Goal: Information Seeking & Learning: Learn about a topic

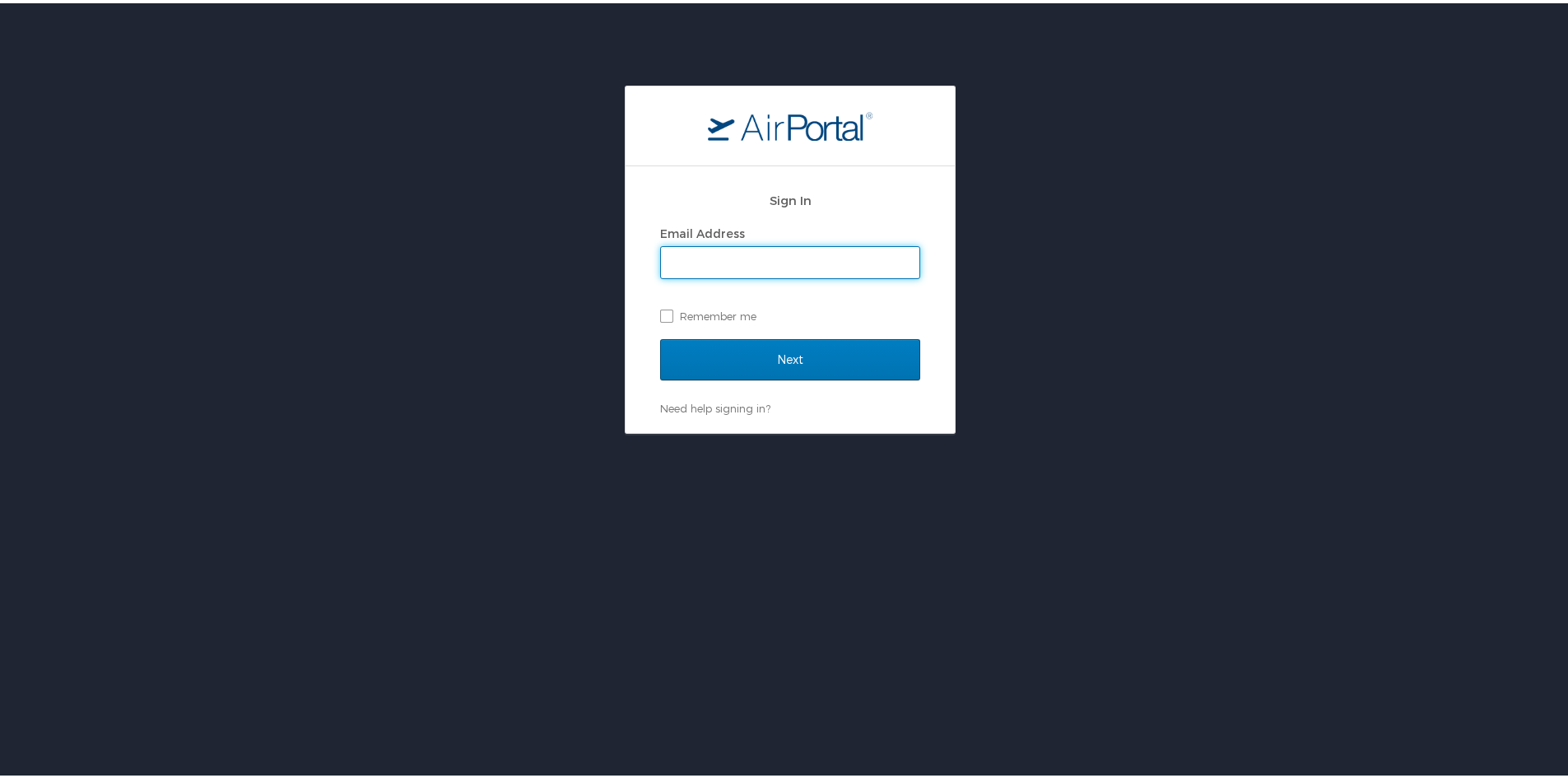
click at [660, 336] on input "Next" at bounding box center [790, 356] width 260 height 41
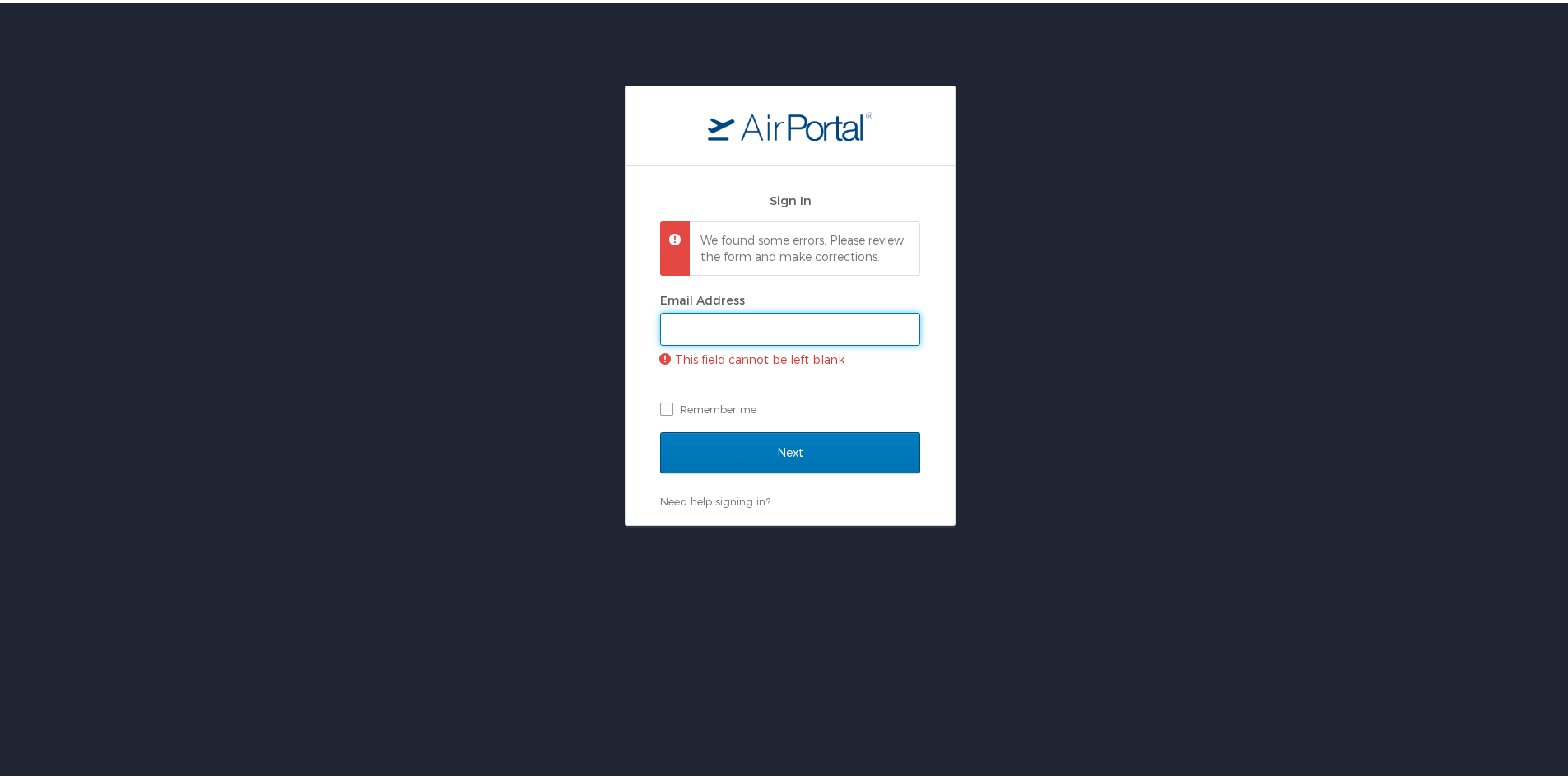
click at [755, 340] on input "Email Address" at bounding box center [790, 325] width 258 height 31
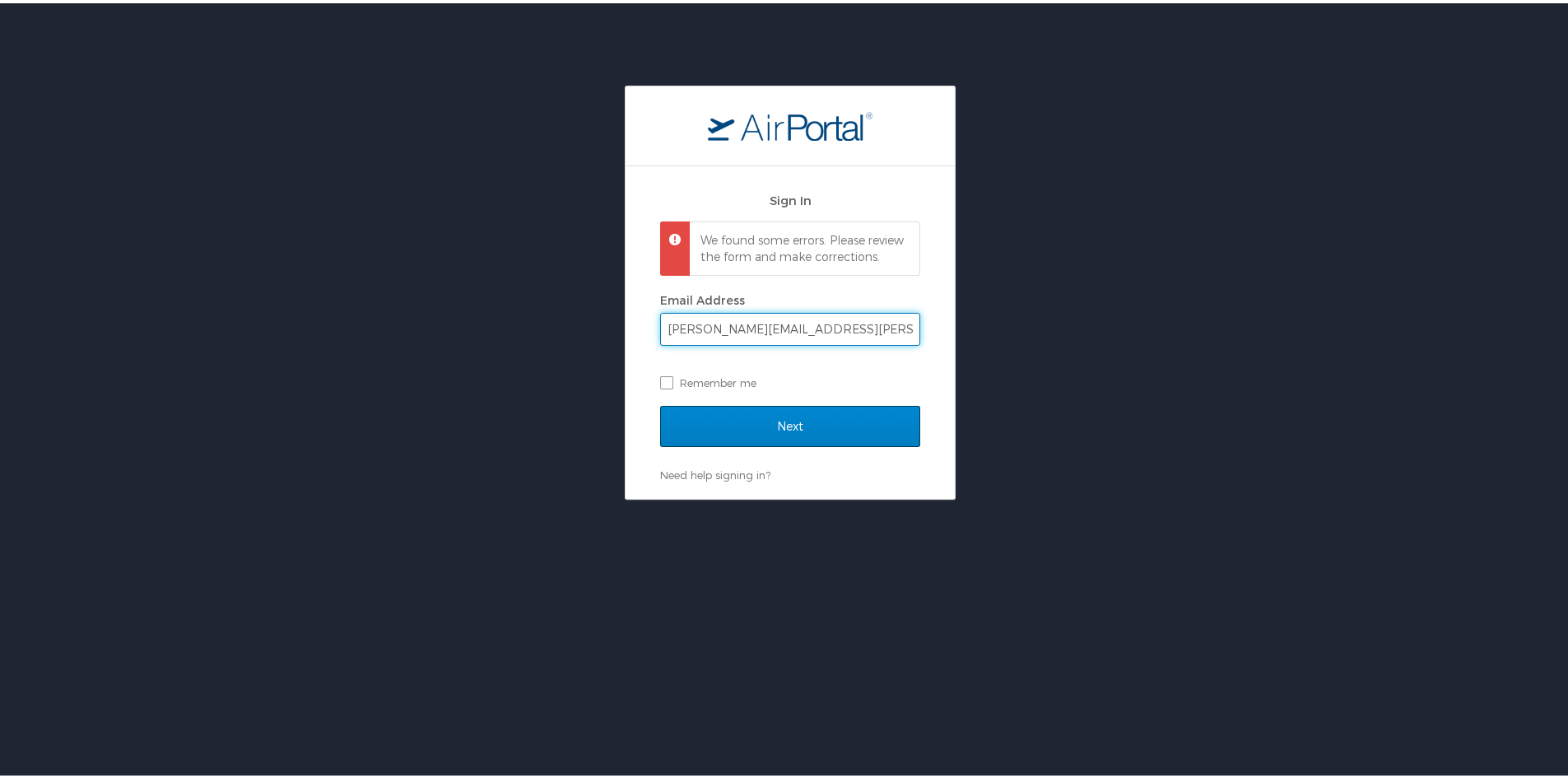
type input "amanda.peck@shipmonk.com"
click at [811, 434] on input "Next" at bounding box center [790, 423] width 260 height 41
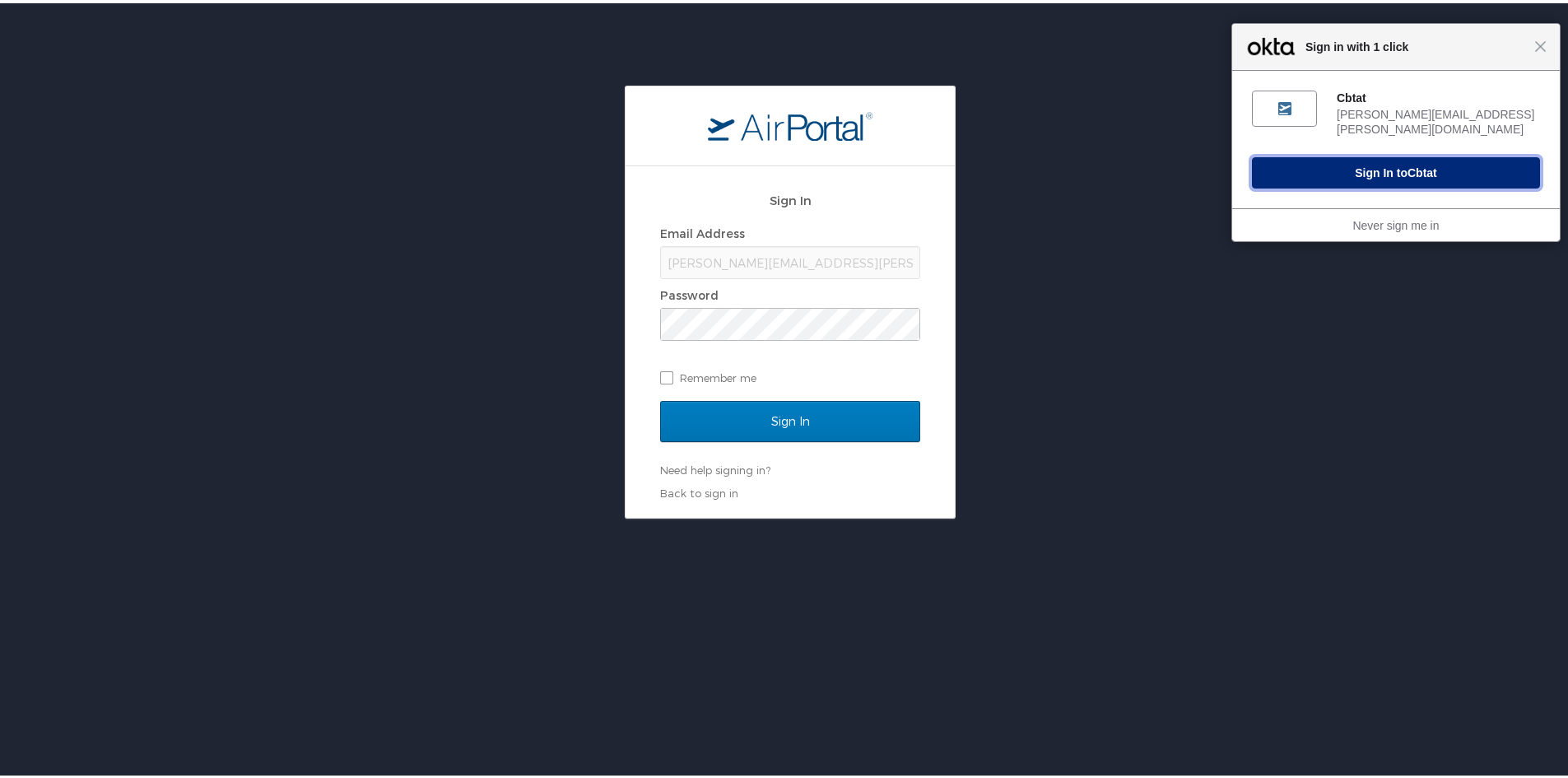
click at [1365, 154] on button "Sign In to Cbtat" at bounding box center [1396, 169] width 288 height 31
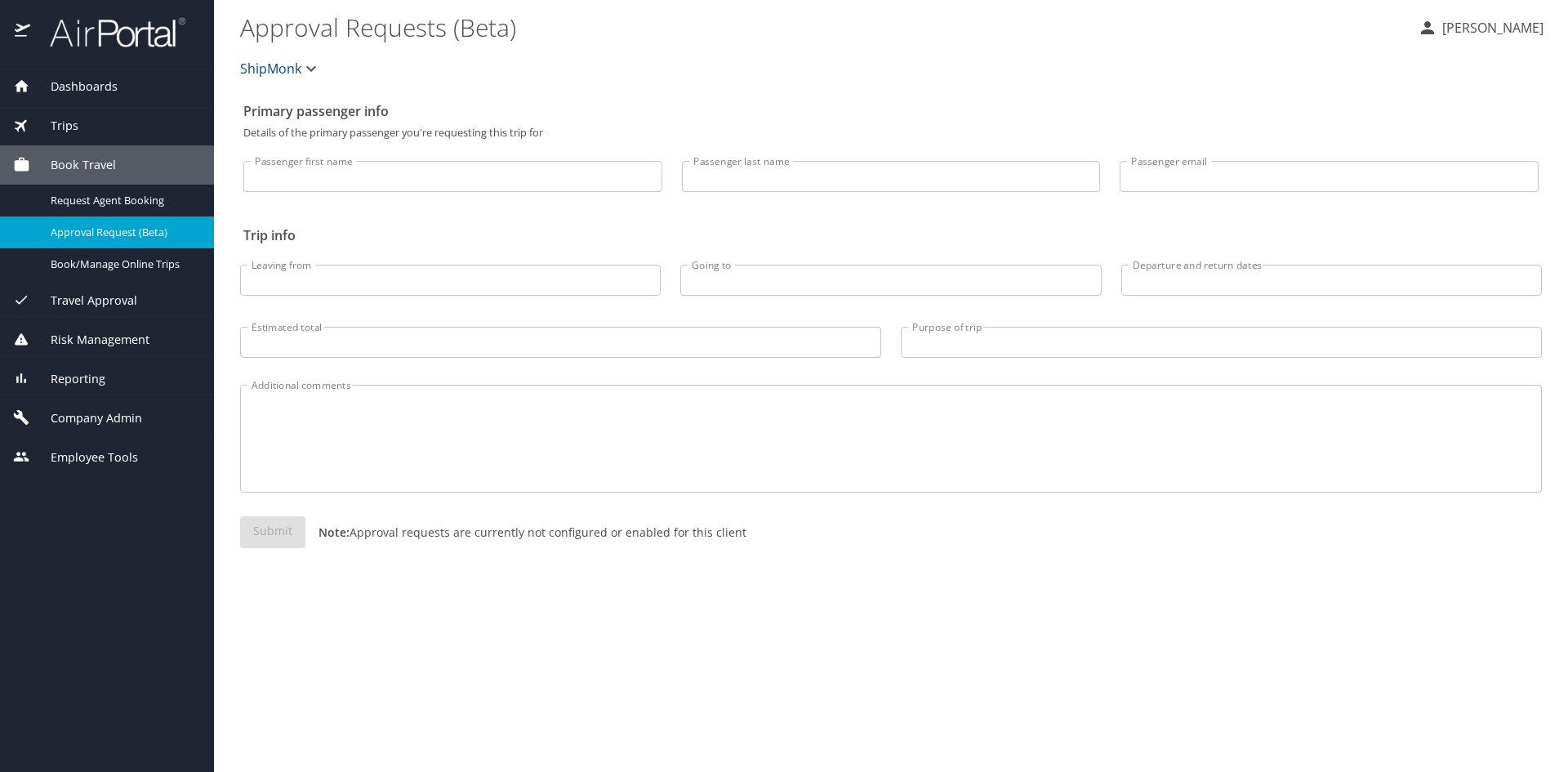
click at [90, 376] on span "Reporting" at bounding box center [67, 379] width 75 height 18
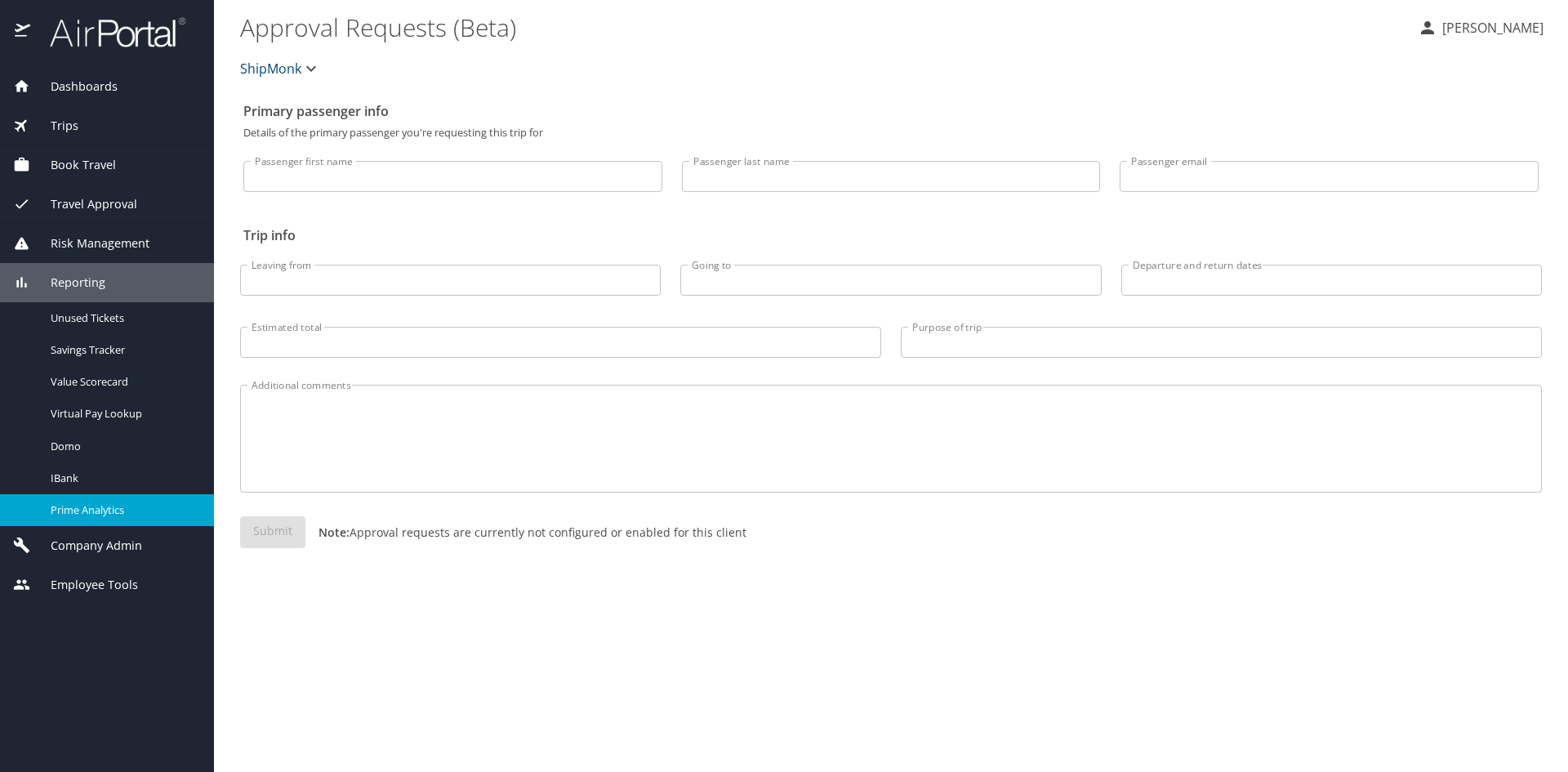
click at [77, 506] on span "Prime Analytics" at bounding box center [122, 510] width 144 height 16
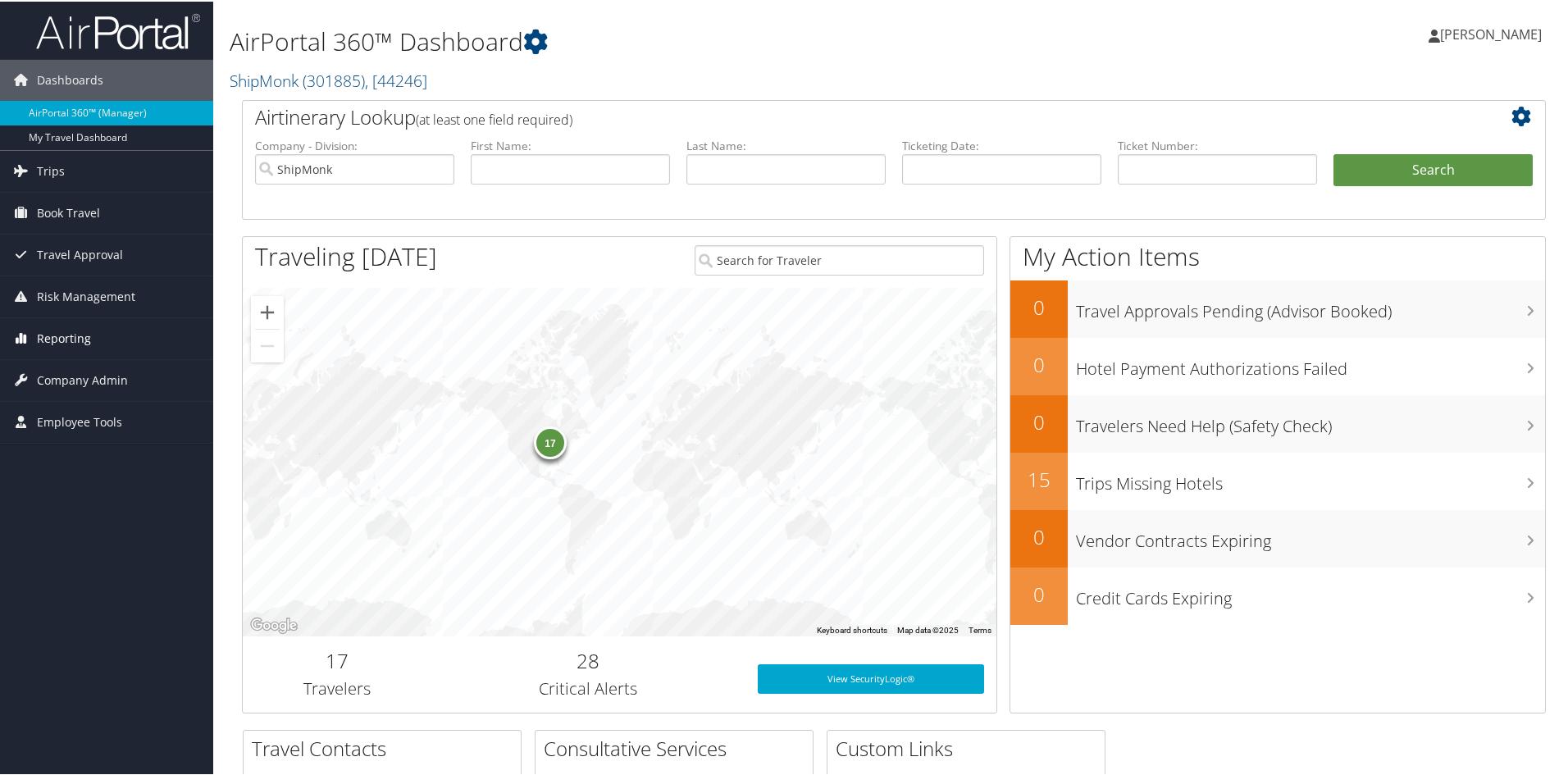
click at [78, 334] on span "Reporting" at bounding box center [63, 337] width 54 height 41
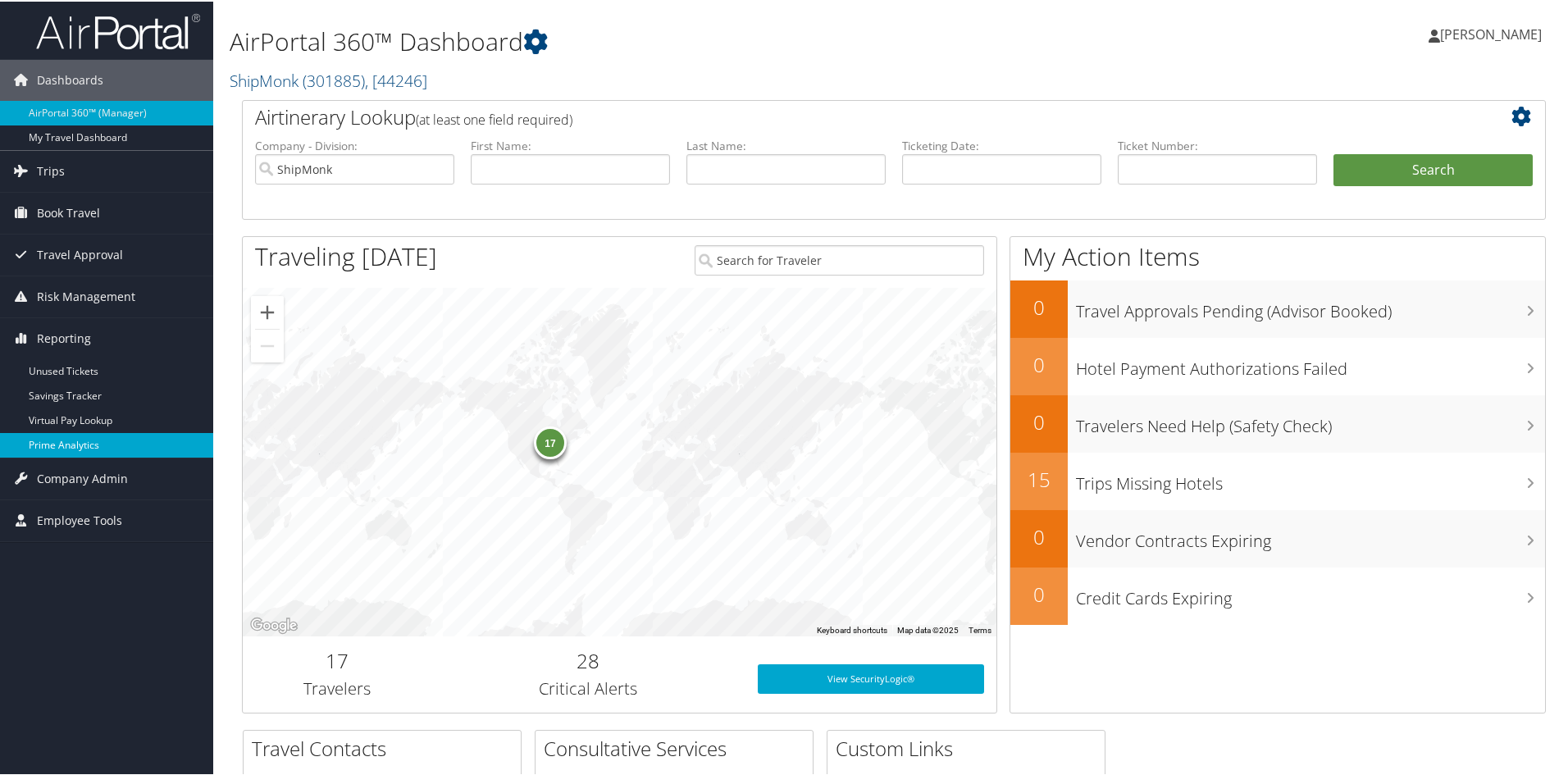
click at [76, 441] on link "Prime Analytics" at bounding box center [106, 443] width 213 height 24
click at [68, 442] on link "Prime Analytics" at bounding box center [106, 443] width 213 height 24
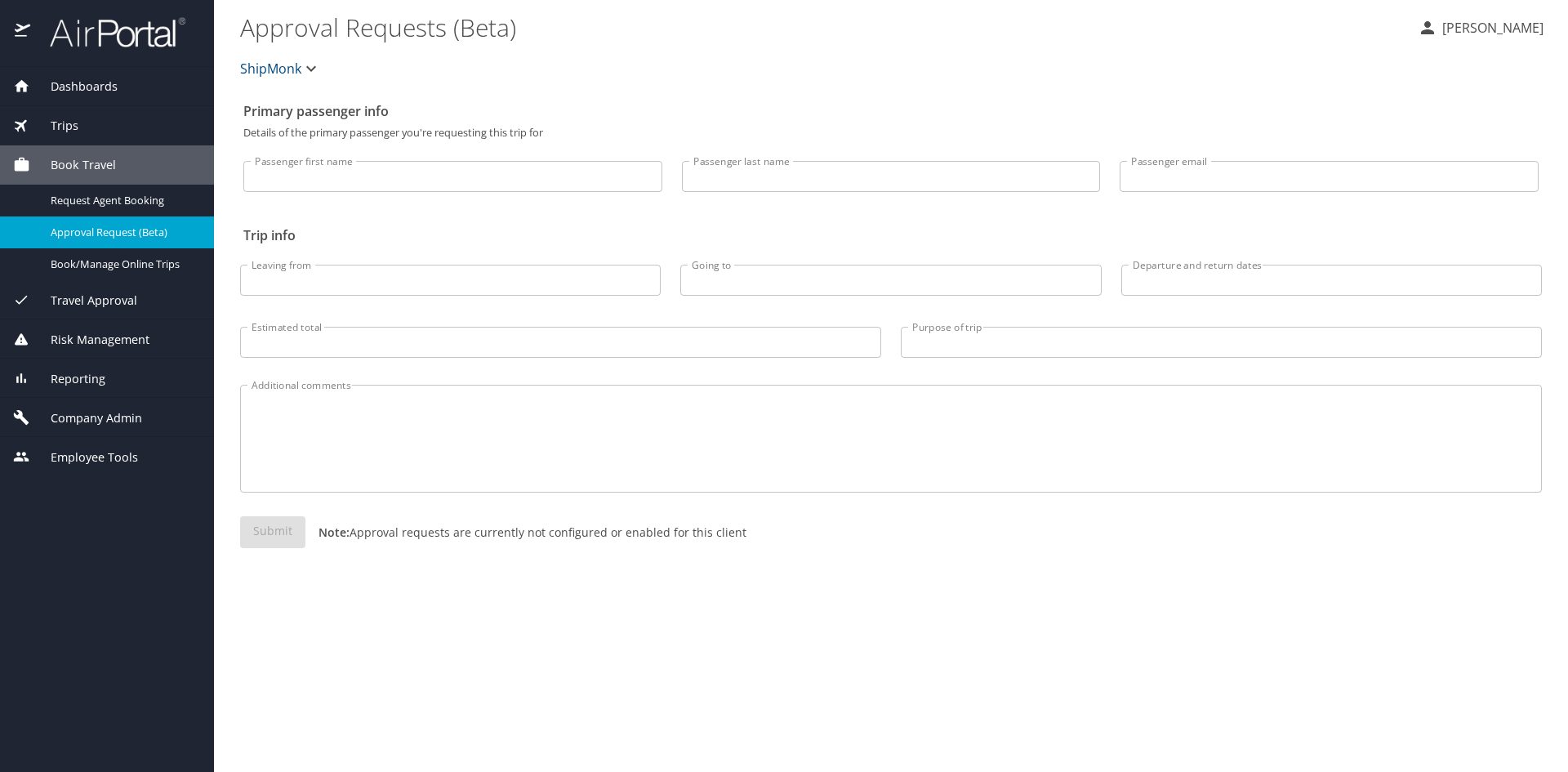
click at [79, 379] on span "Reporting" at bounding box center [67, 379] width 75 height 18
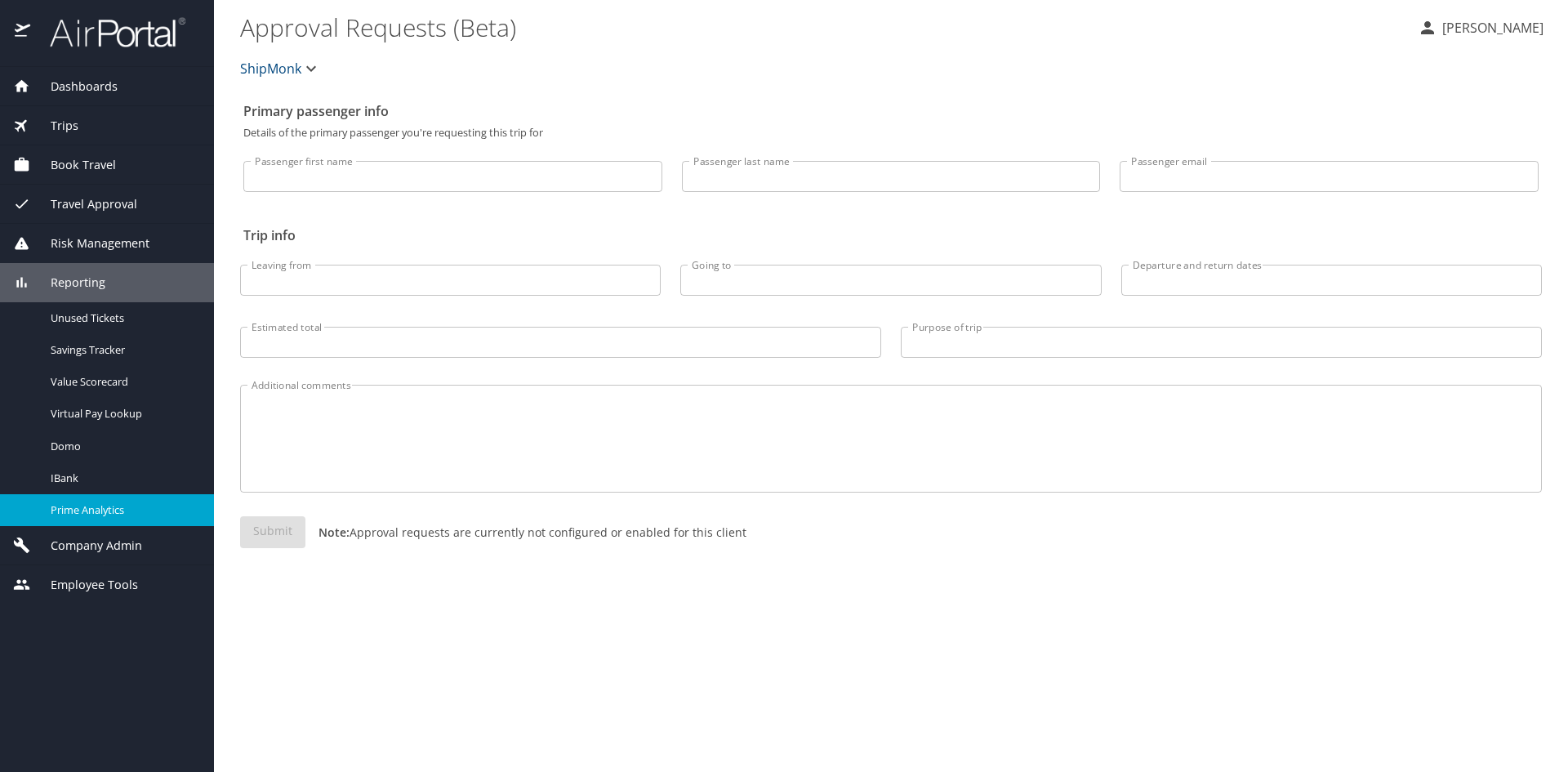
click at [82, 508] on span "Prime Analytics" at bounding box center [122, 510] width 144 height 16
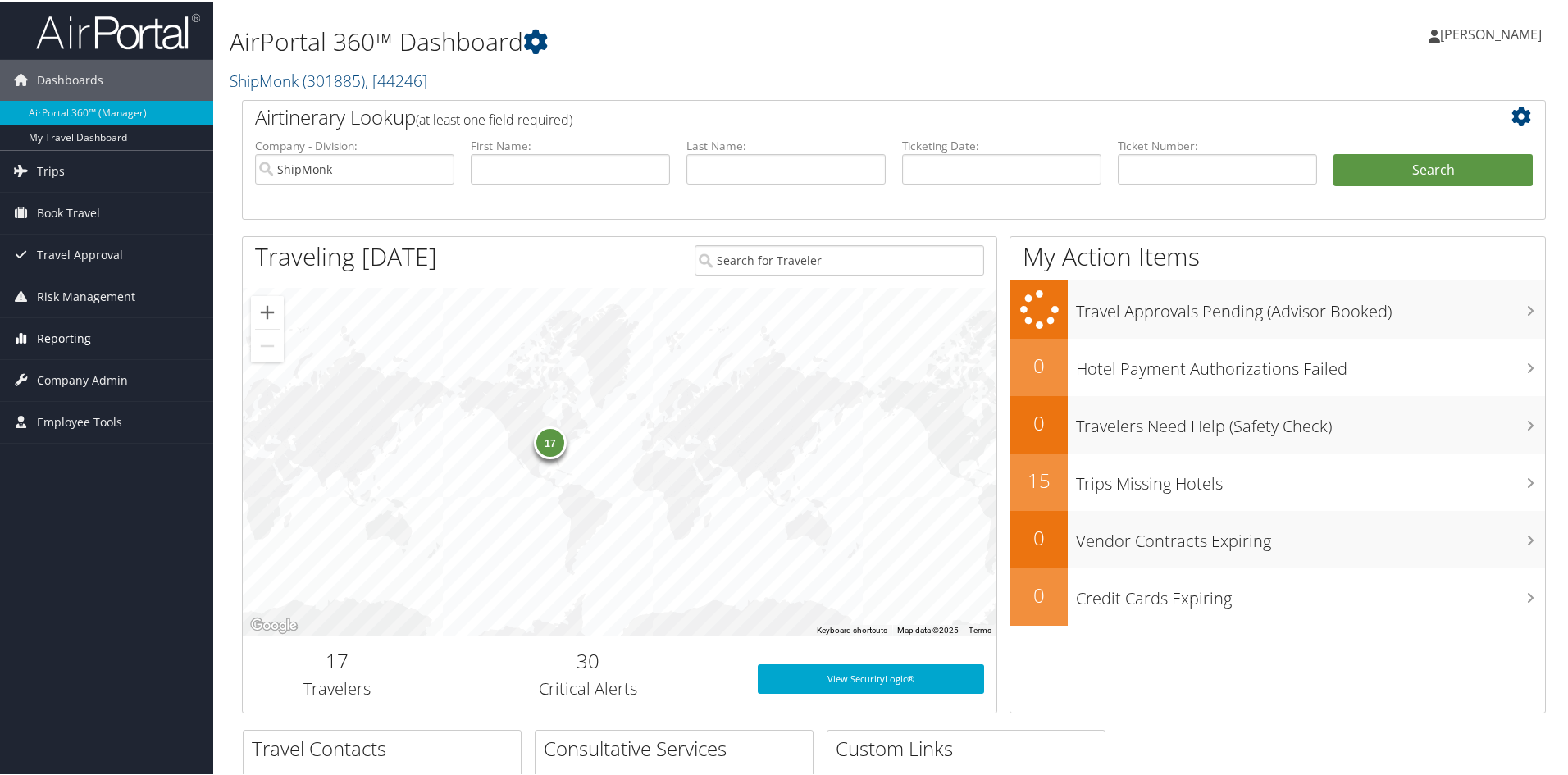
click at [47, 332] on span "Reporting" at bounding box center [63, 337] width 54 height 41
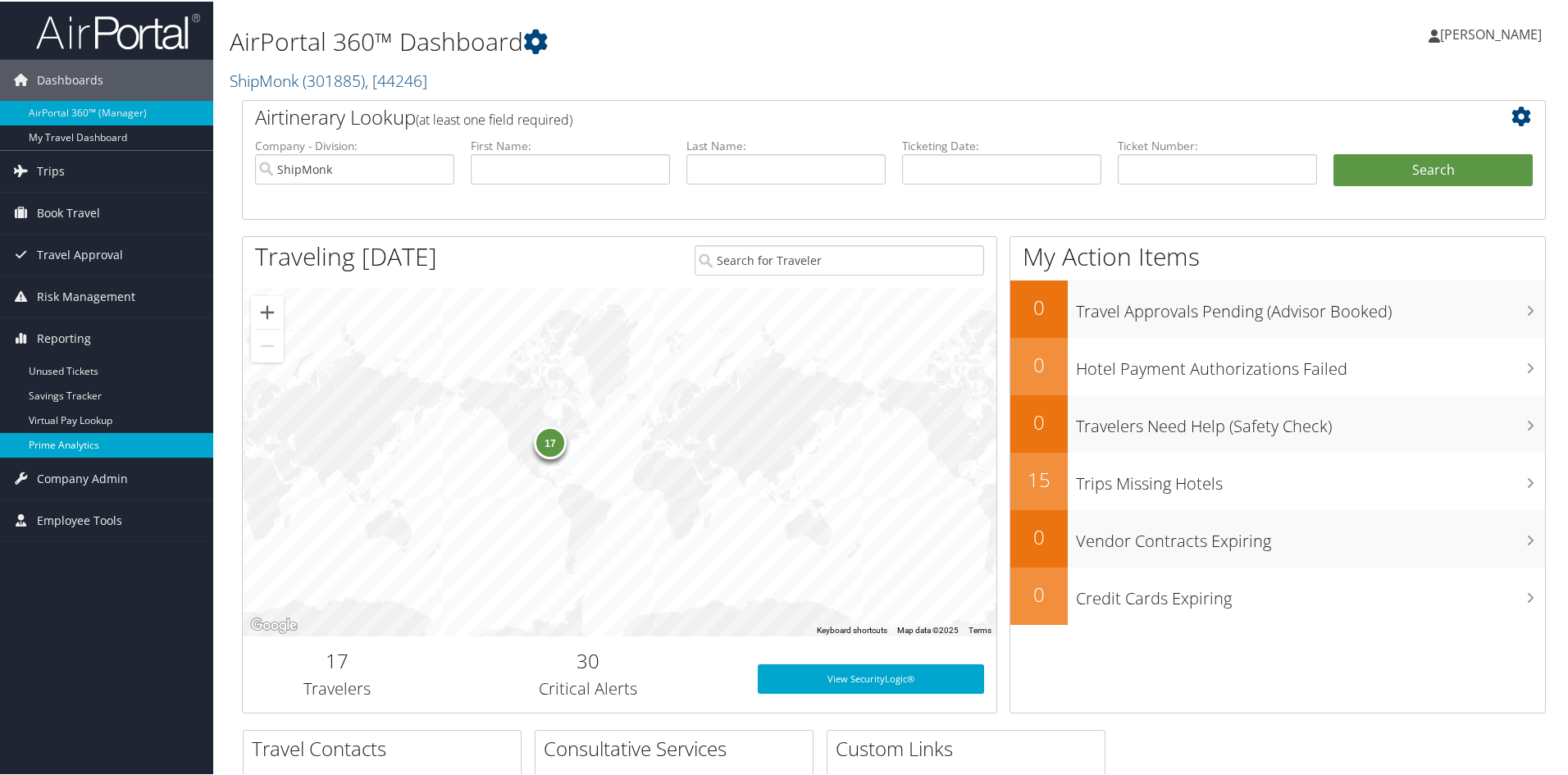
click at [67, 443] on link "Prime Analytics" at bounding box center [106, 443] width 213 height 24
click at [57, 438] on link "Prime Analytics" at bounding box center [106, 443] width 213 height 24
